Goal: Task Accomplishment & Management: Complete application form

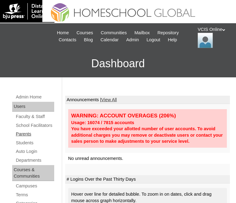
click at [27, 138] on link "Parents" at bounding box center [34, 134] width 39 height 8
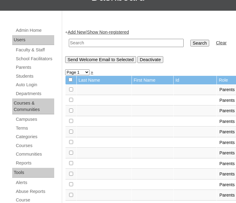
scroll to position [72, 0]
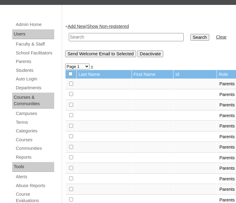
click at [85, 27] on link "Add New" at bounding box center [77, 26] width 18 height 5
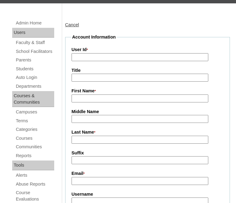
scroll to position [77, 0]
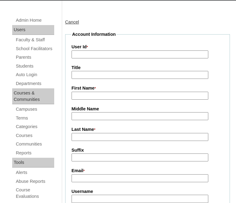
click at [103, 54] on input "User Id *" at bounding box center [140, 54] width 137 height 8
paste input "VCIS0011-6B-PA2025"
type input "VCIS0011-6B-PA2025"
paste input "Algin Orada Cabaltera"
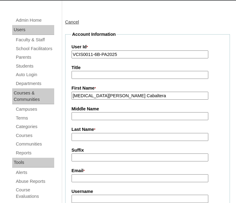
drag, startPoint x: 85, startPoint y: 95, endPoint x: 133, endPoint y: 97, distance: 47.9
click at [133, 97] on input "Algin Orada Cabaltera" at bounding box center [140, 96] width 137 height 8
type input "Algin"
paste input "Orada Cabaltera"
drag, startPoint x: 89, startPoint y: 116, endPoint x: 121, endPoint y: 115, distance: 31.1
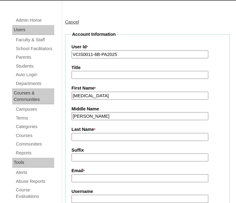
click at [121, 116] on input "Orada Cabaltera" at bounding box center [140, 116] width 137 height 8
click at [84, 116] on input "Orada Cabaltera" at bounding box center [140, 116] width 137 height 8
drag, startPoint x: 88, startPoint y: 115, endPoint x: 129, endPoint y: 112, distance: 41.6
click at [130, 113] on input "Orada Cabaltera" at bounding box center [140, 116] width 137 height 8
type input "Orada"
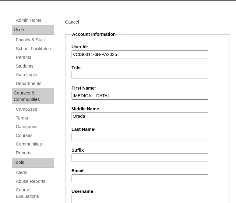
paste input "Cabaltera"
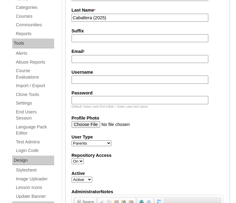
scroll to position [196, 0]
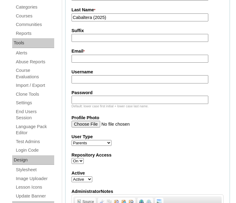
type input "Cabaltera (2025)"
paste input "gincbaltra@yahoo.com"
type input "gincbaltra@yahoo.com"
click at [109, 78] on input "Username" at bounding box center [140, 79] width 137 height 8
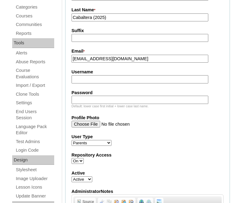
paste input "acabaltera2025"
type input "acabaltera2025"
click at [121, 95] on input "Password" at bounding box center [140, 99] width 137 height 8
paste input "EyKDJx"
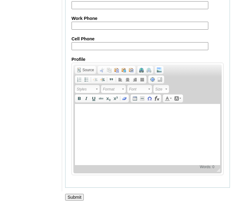
scroll to position [661, 0]
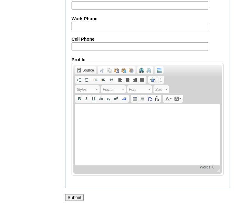
type input "EyKDJx"
click at [78, 194] on input "Submit" at bounding box center [74, 197] width 19 height 7
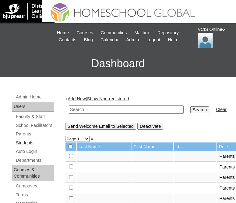
click at [33, 146] on link "Students" at bounding box center [34, 143] width 39 height 8
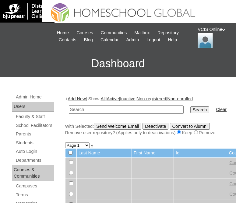
click at [82, 98] on link "Add New" at bounding box center [77, 98] width 18 height 5
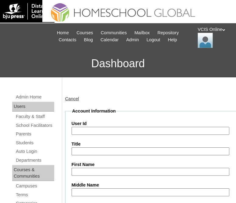
click at [179, 130] on input "User Id" at bounding box center [151, 131] width 158 height 8
paste input "VCIS0011-6B-SA2025"
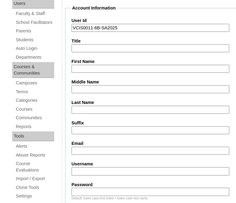
scroll to position [119, 0]
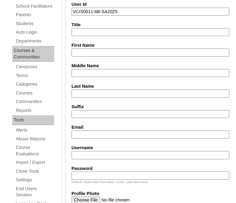
type input "VCIS0011-6B-SA2025"
click at [167, 153] on input "Username" at bounding box center [151, 155] width 158 height 8
paste input "aliante.yokomichi2025"
type input "aliante.yokomichi2025"
click at [80, 173] on input "Password" at bounding box center [151, 175] width 158 height 8
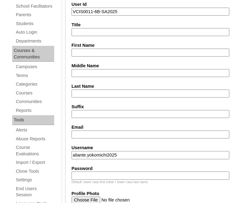
paste input "tKfduu"
type input "tKfduu"
paste input "Aliante Kealani Yokomichi"
drag, startPoint x: 106, startPoint y: 51, endPoint x: 162, endPoint y: 52, distance: 56.8
click at [162, 53] on input "Aliante Kealani Yokomichi" at bounding box center [151, 53] width 158 height 8
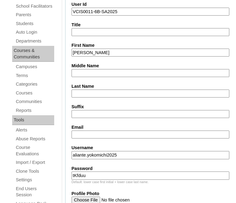
type input "Aliante Kealani"
paste input "Yokomichi"
type input "Yokomichi"
click at [90, 132] on input "Email" at bounding box center [151, 134] width 158 height 8
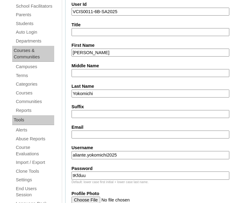
paste input "akyokomichi.student@vcis.edu.ph"
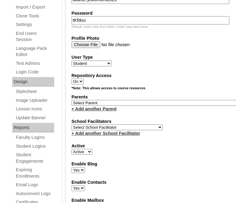
scroll to position [276, 0]
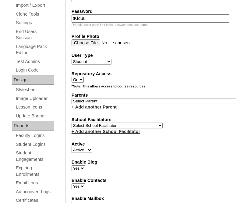
type input "akyokomichi.student@vcis.edu.ph"
click at [100, 99] on select "Select Parent , , , , , , , , , , , , , , , , , , , , , , , , , , , , , , , , ,…" at bounding box center [160, 101] width 176 height 6
select select "43165"
click at [124, 122] on select "Select School Facilitator Norman Añain Ruffa Abadijas Mary Abella Gloryfe Abion…" at bounding box center [117, 125] width 91 height 6
select select "36085"
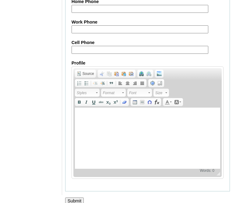
scroll to position [762, 0]
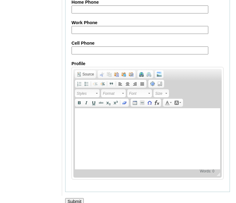
click at [75, 198] on input "Submit" at bounding box center [74, 201] width 19 height 7
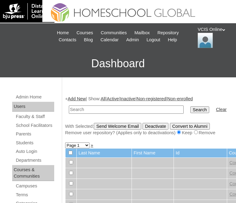
paste input "VCIS0011-6B-SA2025"
type input "VCIS0011-6B-SA2025"
click at [191, 113] on input "Search" at bounding box center [200, 109] width 19 height 7
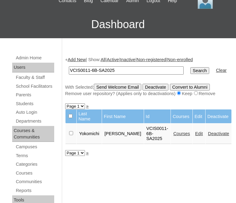
scroll to position [74, 0]
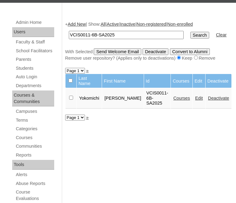
click at [177, 100] on link "Courses" at bounding box center [182, 97] width 17 height 5
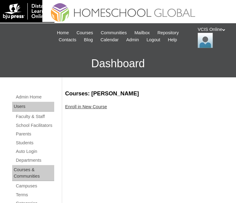
click at [96, 104] on link "Enroll in New Course" at bounding box center [86, 106] width 42 height 5
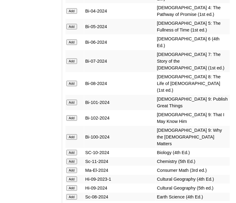
scroll to position [2152, 0]
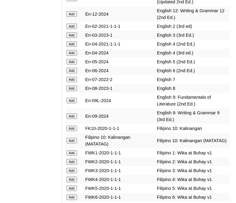
scroll to position [2408, 0]
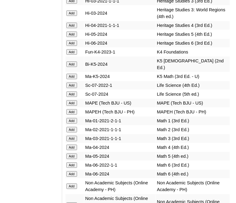
scroll to position [2799, 0]
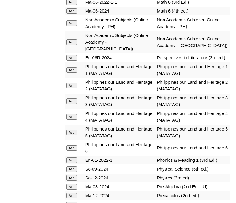
scroll to position [2961, 0]
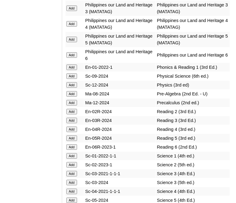
scroll to position [3059, 0]
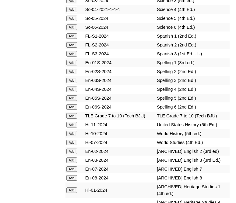
scroll to position [3233, 0]
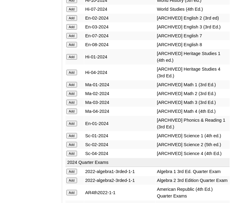
scroll to position [3361, 0]
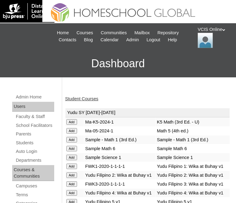
click at [82, 98] on link "Student Courses" at bounding box center [81, 98] width 33 height 5
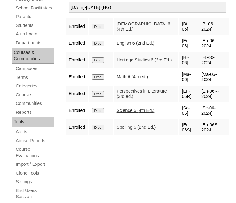
scroll to position [118, 0]
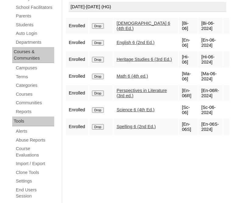
click at [139, 142] on div "Courses: [PERSON_NAME] Enroll in New Course [DATE]-[DATE] (HG) Enrolled Drop [D…" at bounding box center [146, 195] width 168 height 446
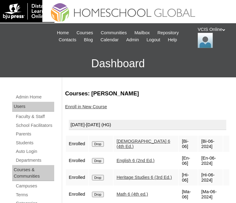
scroll to position [0, 0]
click at [201, 29] on div "VCIS Online My Profile My Settings Logout" at bounding box center [214, 37] width 32 height 22
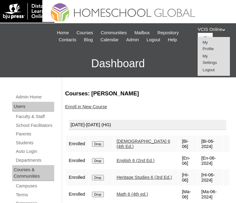
click at [208, 70] on span "Logout" at bounding box center [209, 69] width 12 height 5
